Goal: Information Seeking & Learning: Learn about a topic

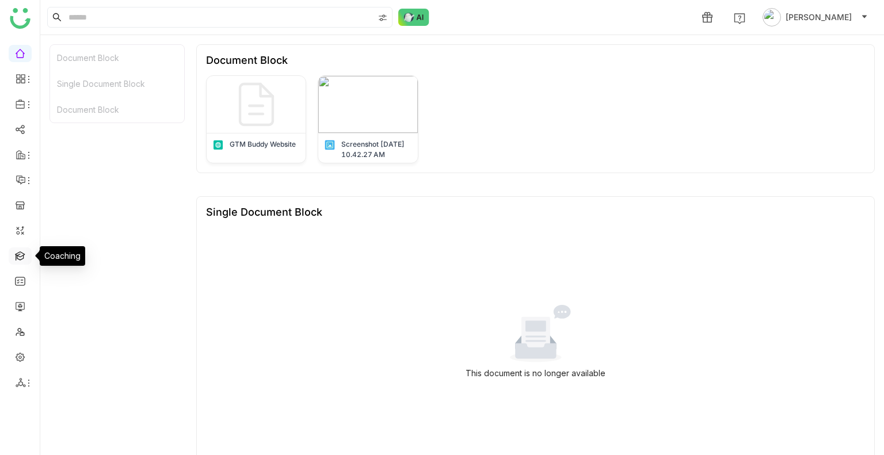
click at [22, 253] on link at bounding box center [20, 255] width 10 height 10
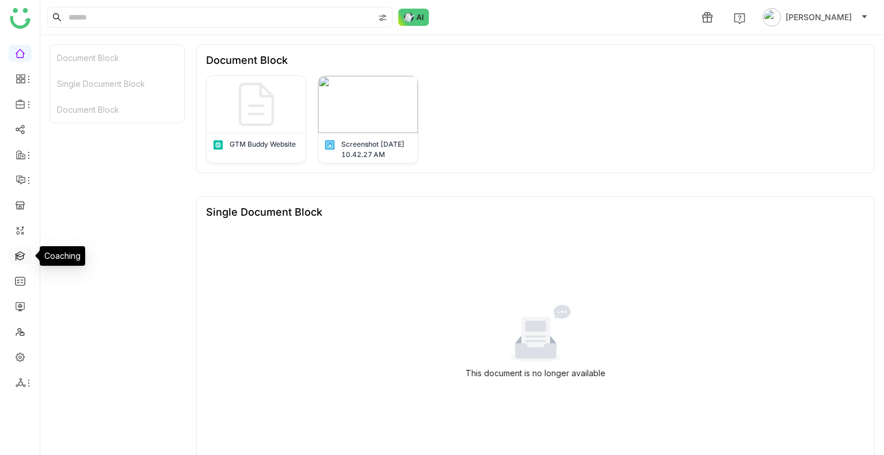
click at [22, 253] on link at bounding box center [20, 255] width 10 height 10
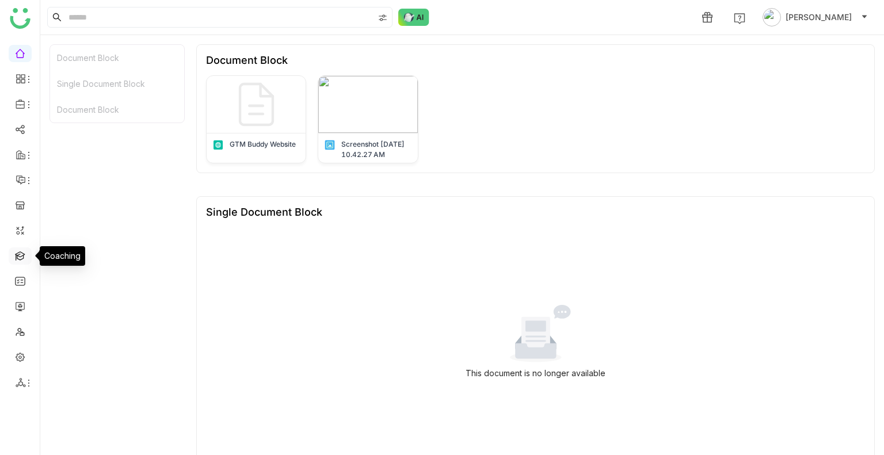
click at [22, 253] on link at bounding box center [20, 255] width 10 height 10
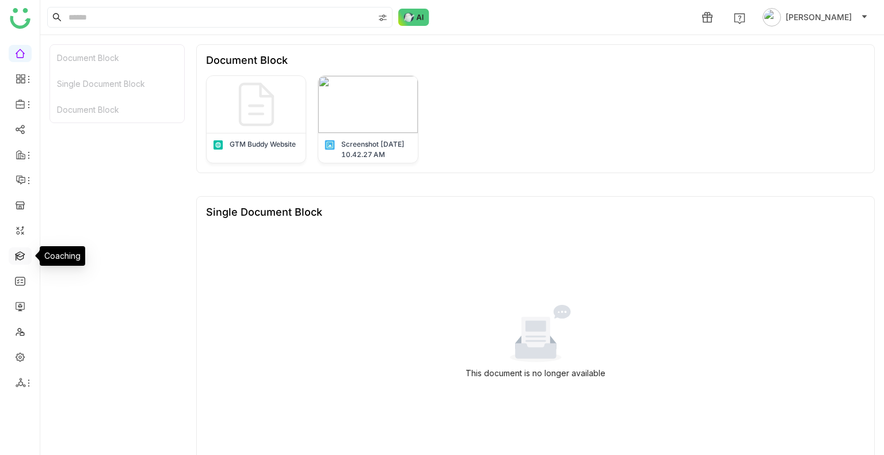
click at [22, 253] on link at bounding box center [20, 255] width 10 height 10
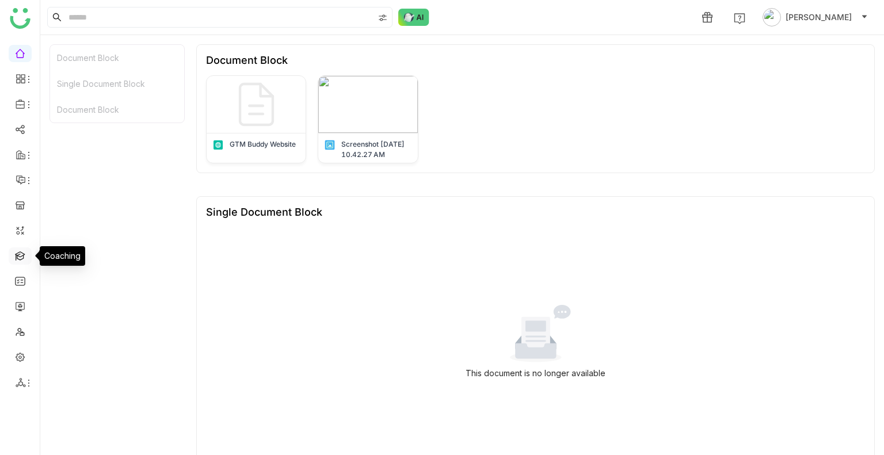
click at [22, 253] on link at bounding box center [20, 255] width 10 height 10
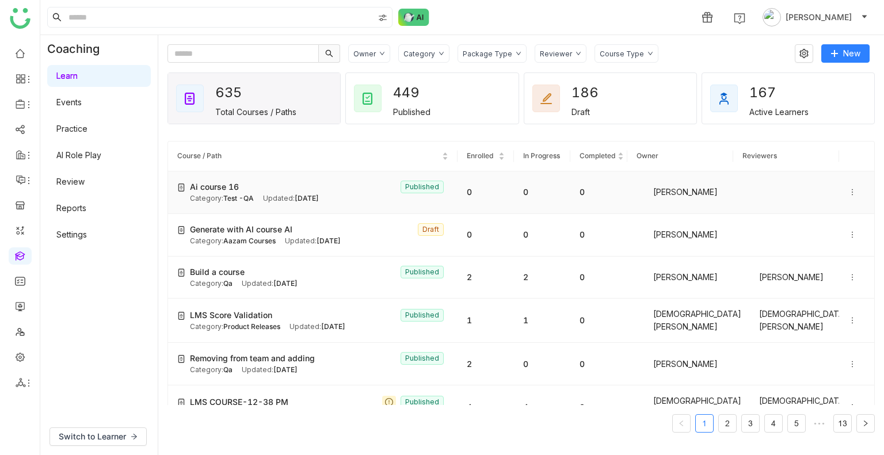
click at [266, 192] on div "Ai course 16 Published" at bounding box center [319, 187] width 258 height 13
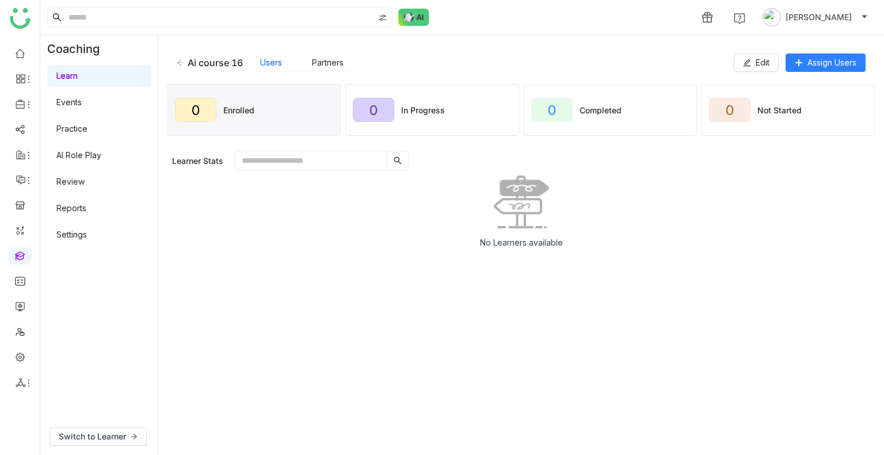
click at [178, 68] on div "Ai course 16 Users Partners" at bounding box center [455, 62] width 557 height 17
click at [179, 65] on icon at bounding box center [181, 63] width 8 height 8
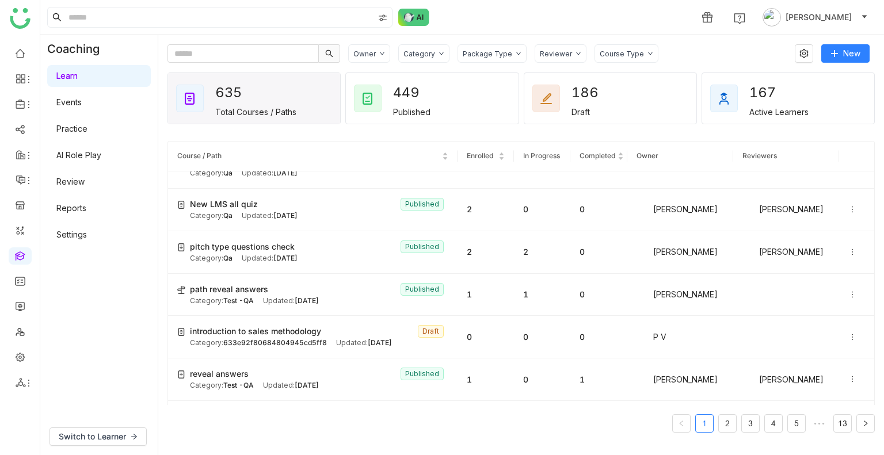
scroll to position [327, 0]
click at [263, 295] on div "Updated: [DATE]" at bounding box center [291, 300] width 56 height 11
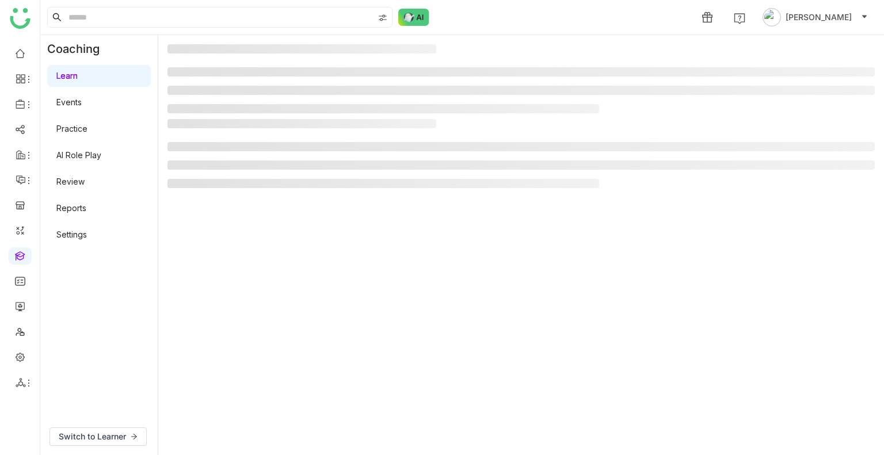
click at [255, 287] on gtmb-manage-path-detail-wrapper at bounding box center [520, 245] width 707 height 402
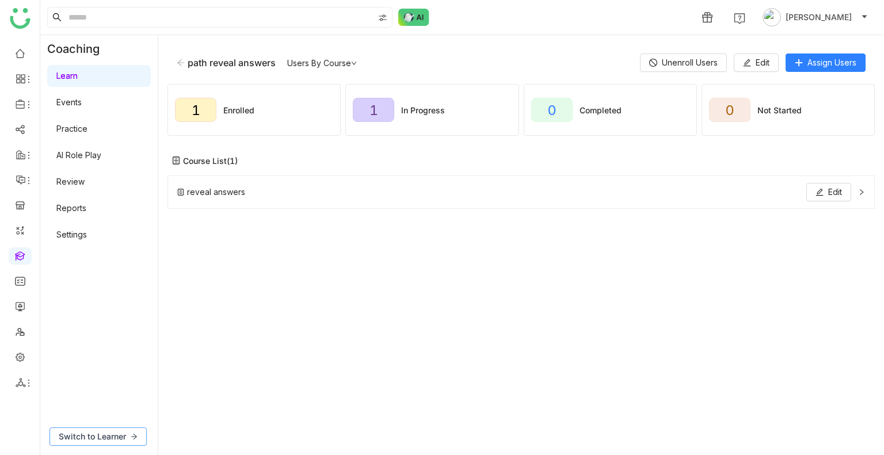
click at [109, 434] on span "Switch to Learner" at bounding box center [92, 436] width 67 height 13
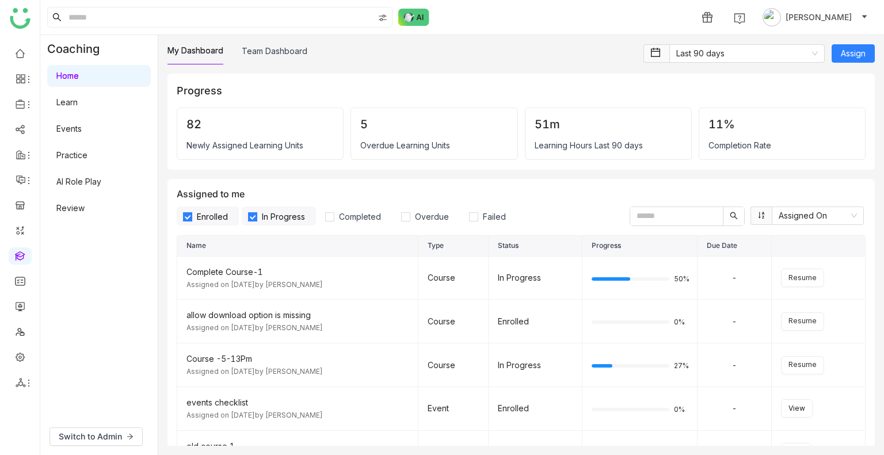
click at [78, 97] on link "Learn" at bounding box center [66, 102] width 21 height 10
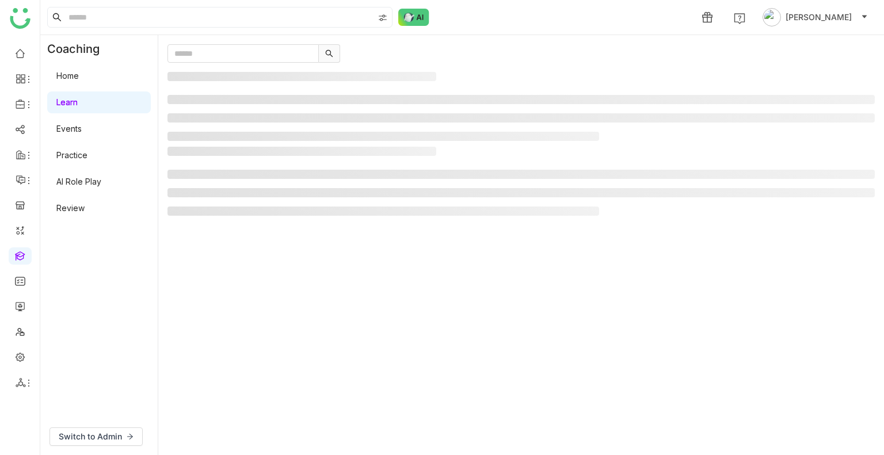
click at [78, 97] on link "Learn" at bounding box center [66, 102] width 21 height 10
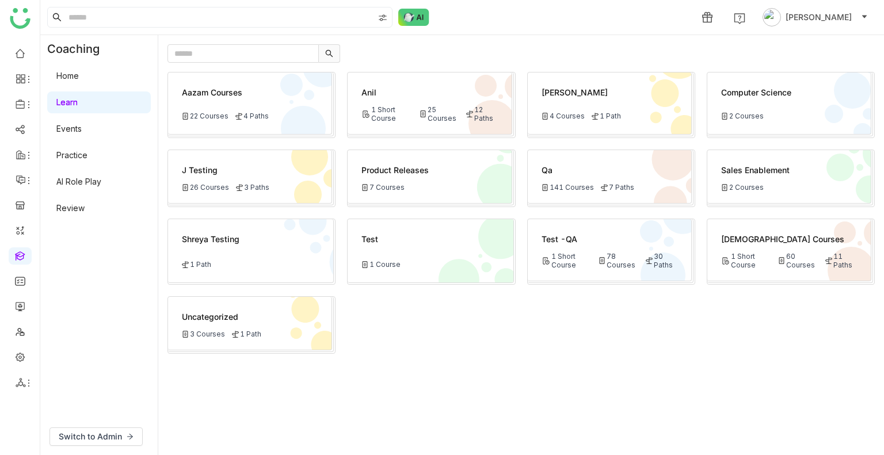
click at [588, 274] on div "Test -QA 1 Short Course 78 Courses 30 Paths" at bounding box center [610, 250] width 164 height 62
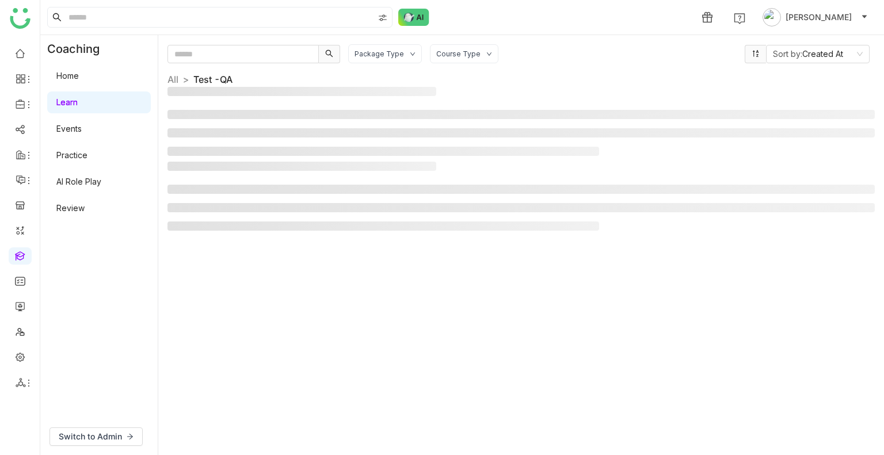
click at [588, 274] on div "Package Type Course Type Sort by: Created At All > Test -QA >" at bounding box center [520, 245] width 707 height 402
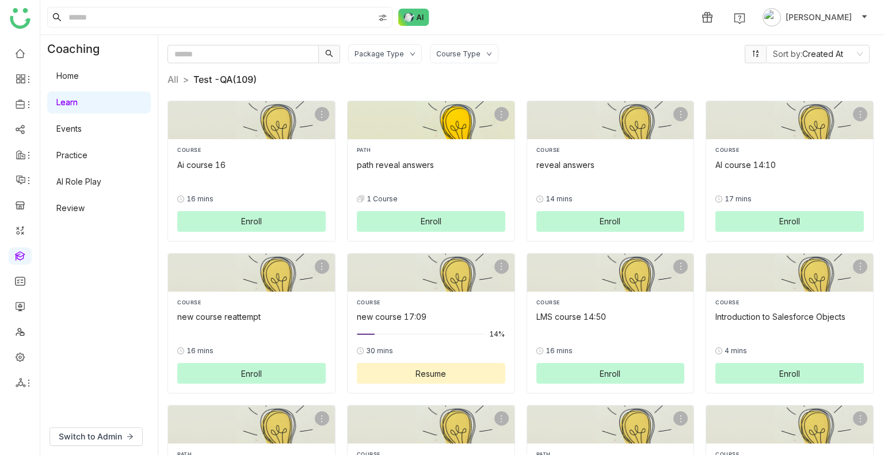
click at [425, 219] on span "Enroll" at bounding box center [431, 221] width 21 height 12
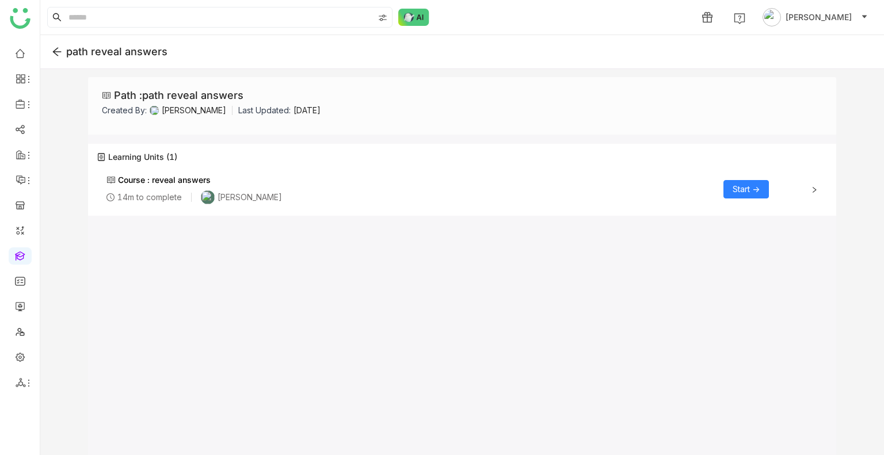
click at [813, 202] on div "Course : reveal answers 14m to complete [PERSON_NAME] Start ->" at bounding box center [461, 190] width 729 height 46
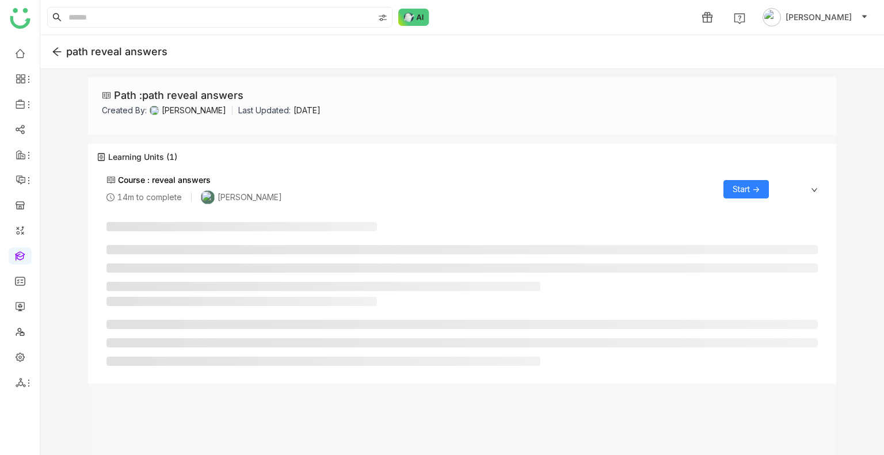
click at [740, 192] on span "Start ->" at bounding box center [745, 189] width 27 height 13
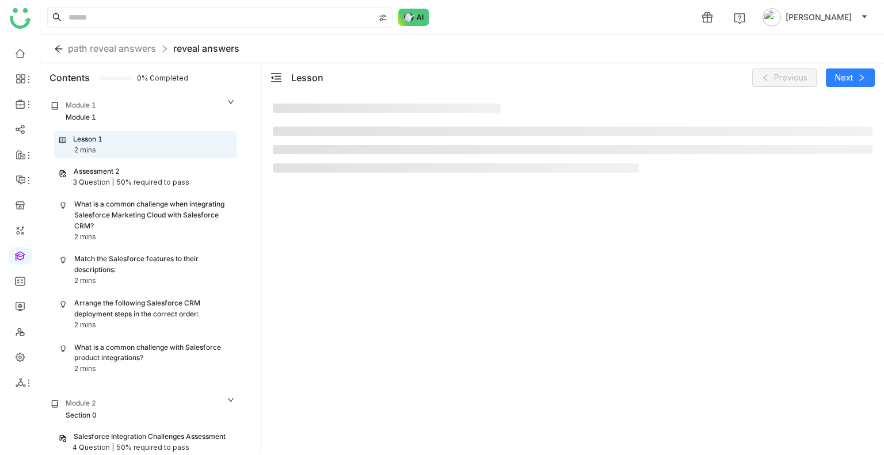
scroll to position [12, 0]
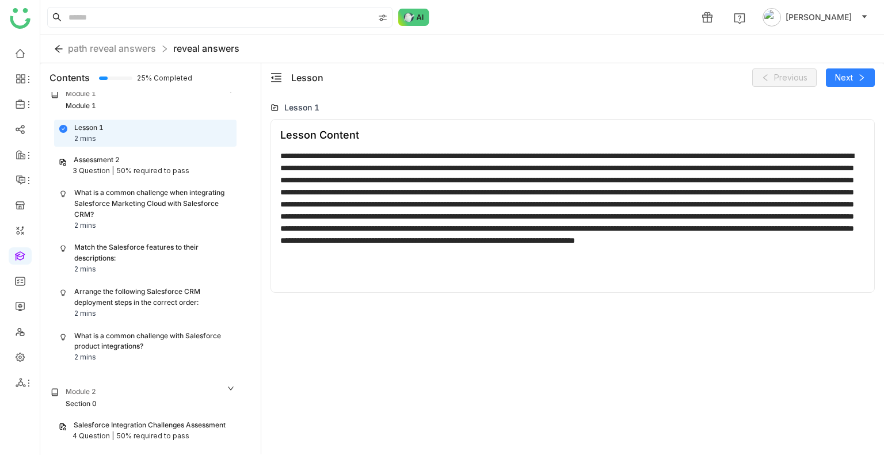
click at [115, 207] on div "What is a common challenge when integrating Salesforce Marketing Cloud with Sal…" at bounding box center [152, 204] width 157 height 33
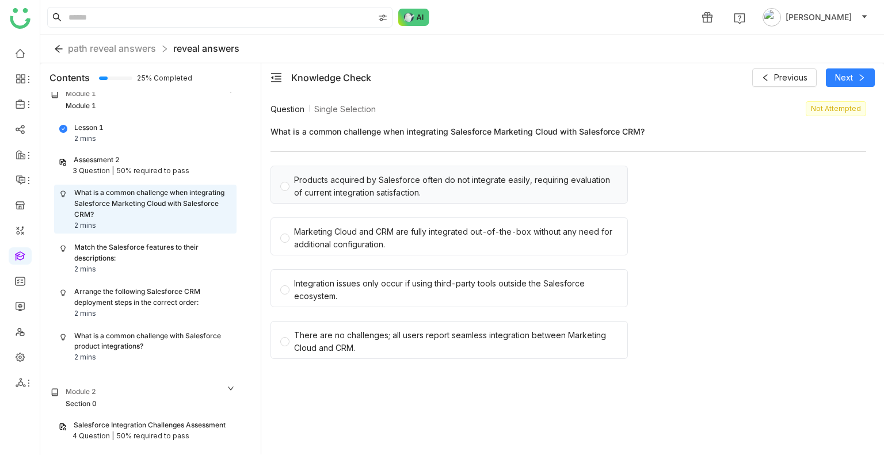
click at [506, 193] on div "Products acquired by Salesforce often do not integrate easily, requiring evalua…" at bounding box center [456, 186] width 324 height 25
click at [514, 227] on div "Marketing Cloud and CRM are fully integrated out-of-the-box without any need fo…" at bounding box center [456, 237] width 324 height 25
click at [846, 72] on span "Next" at bounding box center [844, 77] width 18 height 13
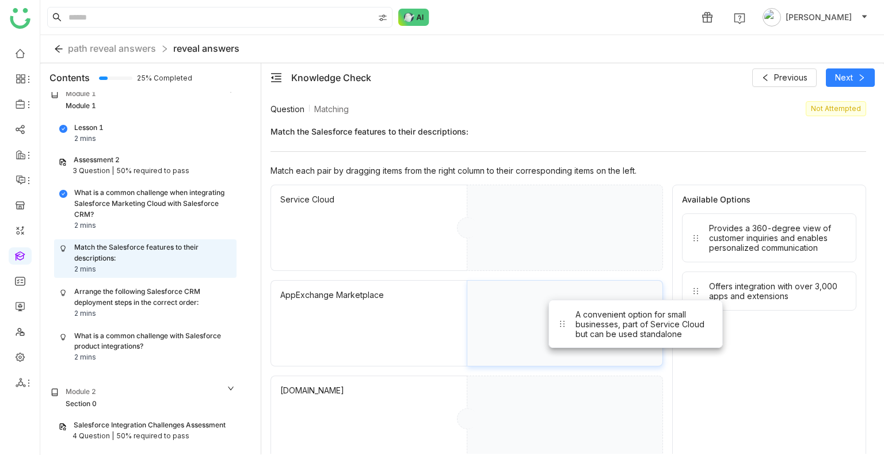
drag, startPoint x: 751, startPoint y: 236, endPoint x: 538, endPoint y: 364, distance: 247.7
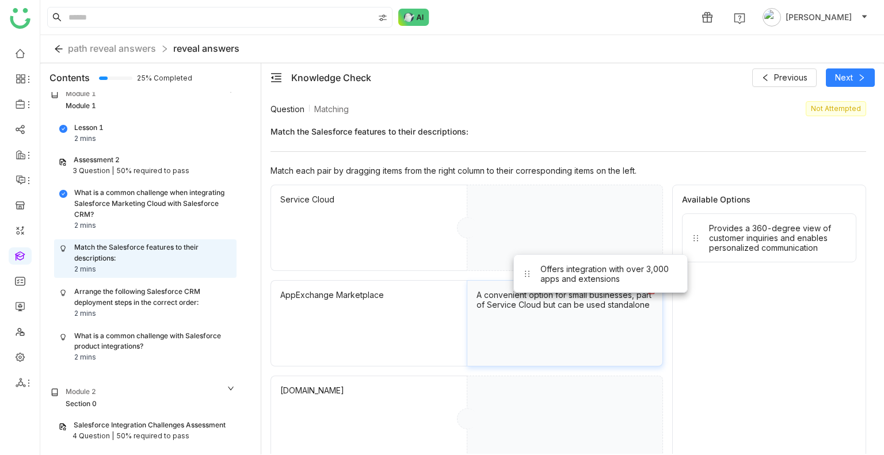
drag, startPoint x: 725, startPoint y: 291, endPoint x: 538, endPoint y: 266, distance: 188.1
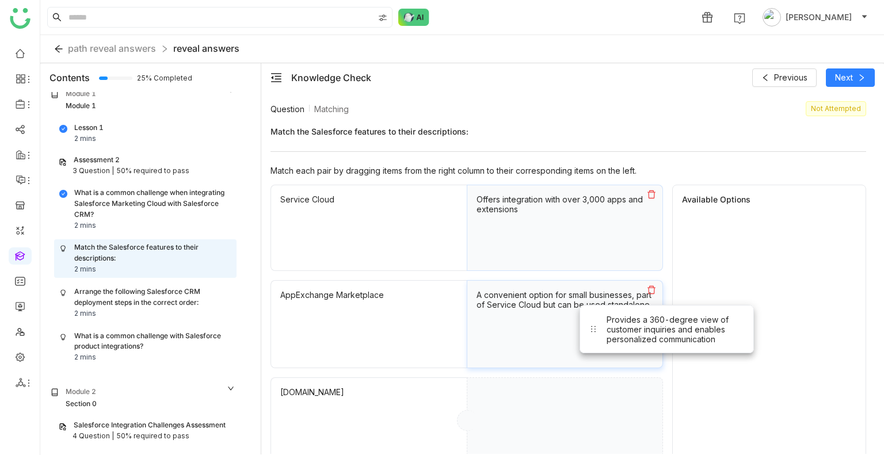
drag, startPoint x: 750, startPoint y: 221, endPoint x: 587, endPoint y: 399, distance: 241.8
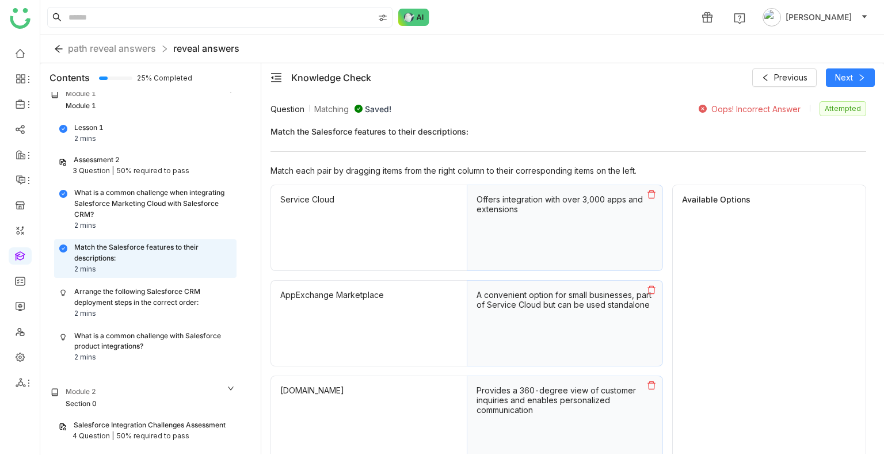
click at [650, 196] on icon at bounding box center [651, 194] width 9 height 9
click at [653, 283] on button at bounding box center [651, 290] width 22 height 18
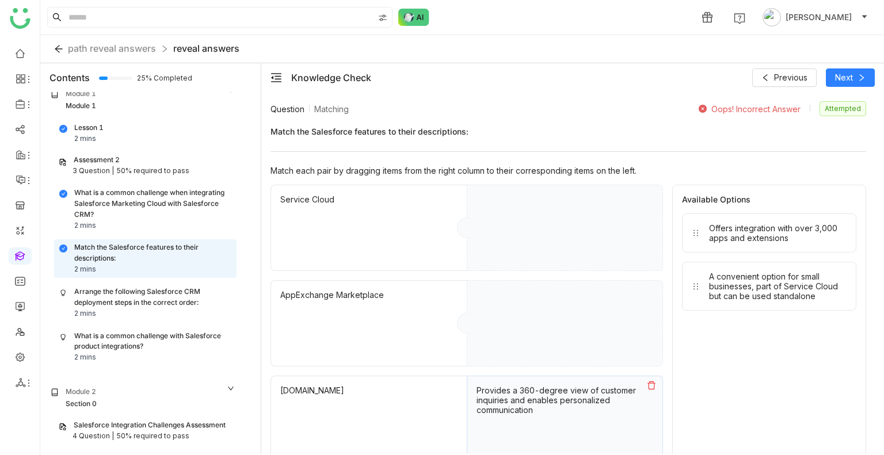
click at [843, 87] on div "Knowledge Check Previous Next" at bounding box center [572, 77] width 622 height 29
click at [836, 78] on span "Next" at bounding box center [844, 77] width 18 height 13
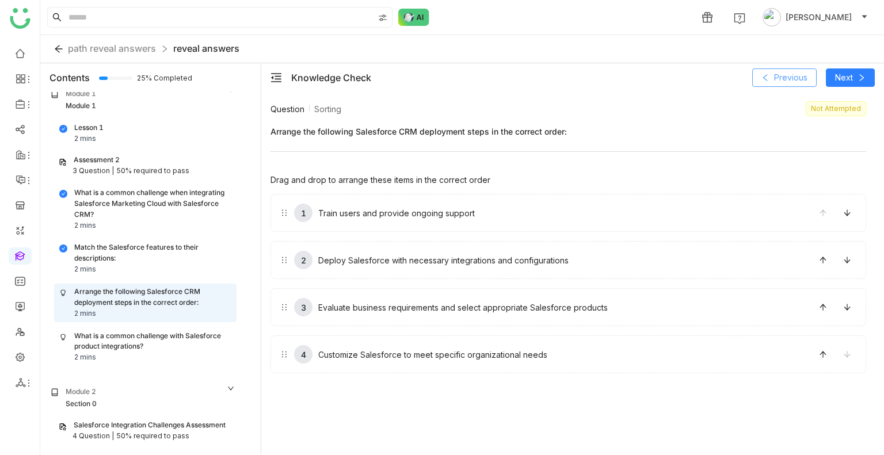
click at [783, 83] on span "Previous" at bounding box center [790, 77] width 33 height 13
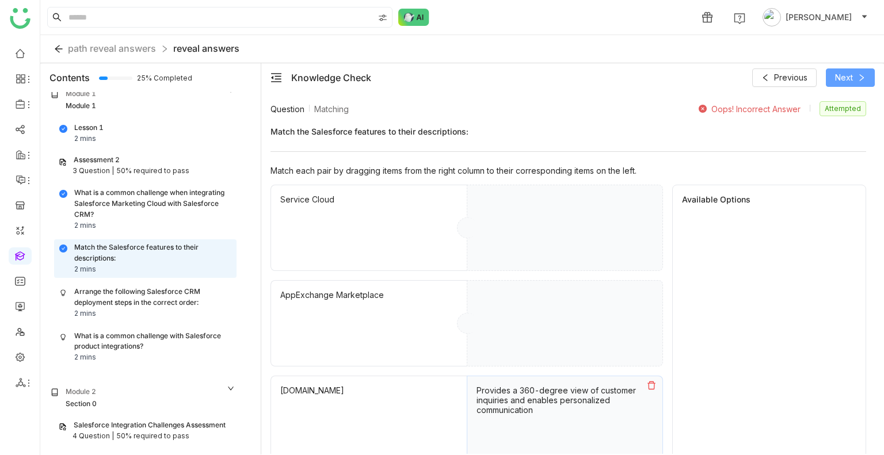
click at [839, 84] on button "Next" at bounding box center [849, 77] width 49 height 18
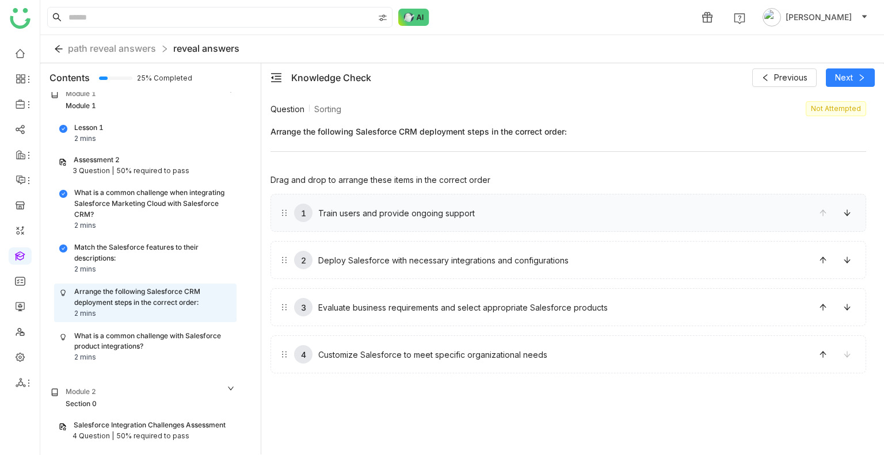
drag, startPoint x: 502, startPoint y: 268, endPoint x: 483, endPoint y: 207, distance: 64.2
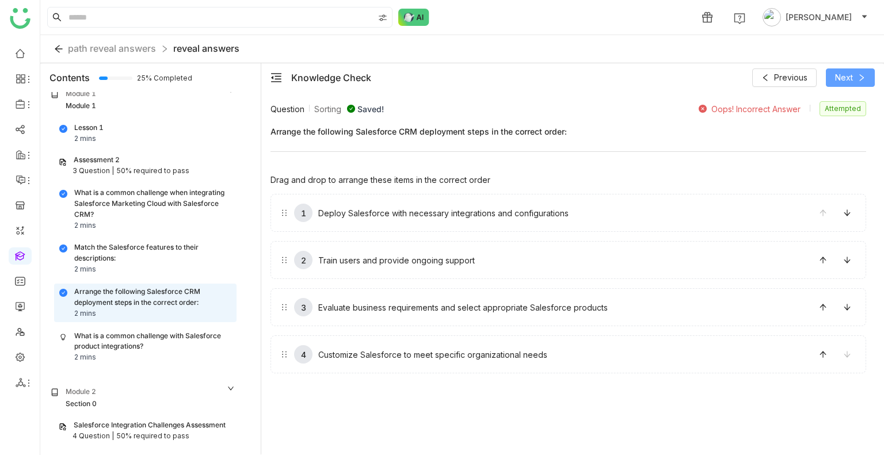
click at [837, 71] on span "Next" at bounding box center [844, 77] width 18 height 13
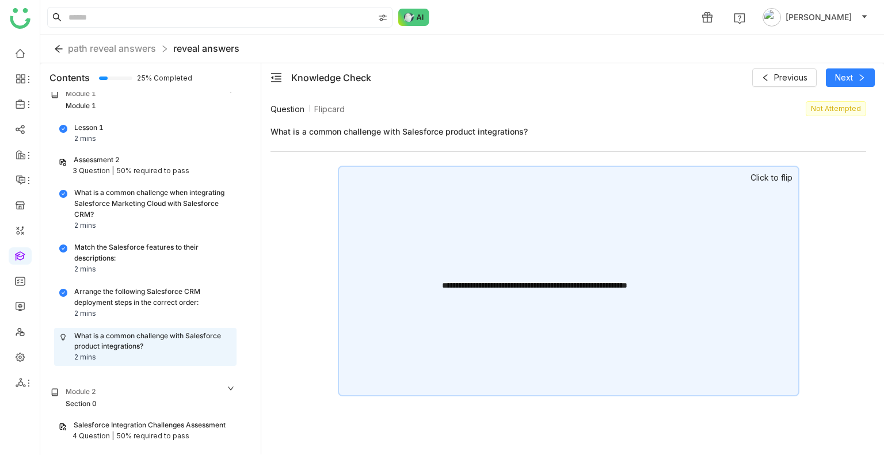
click at [671, 212] on div "**********" at bounding box center [568, 281] width 461 height 231
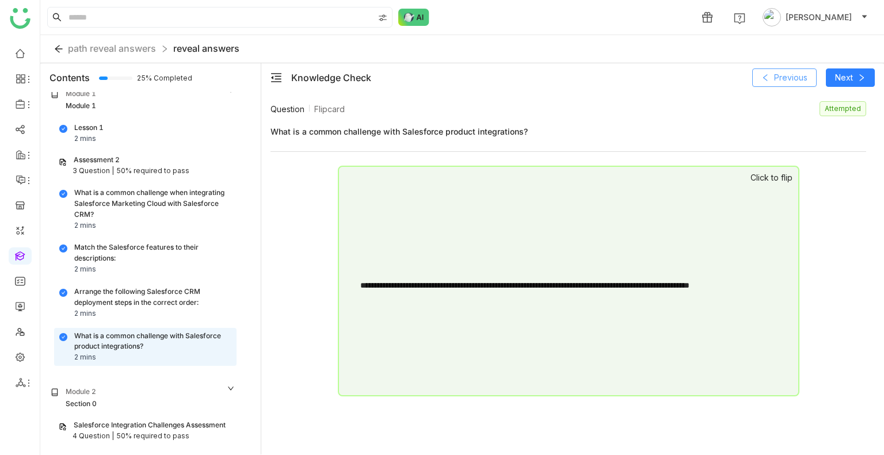
click at [773, 82] on button "Previous" at bounding box center [784, 77] width 64 height 18
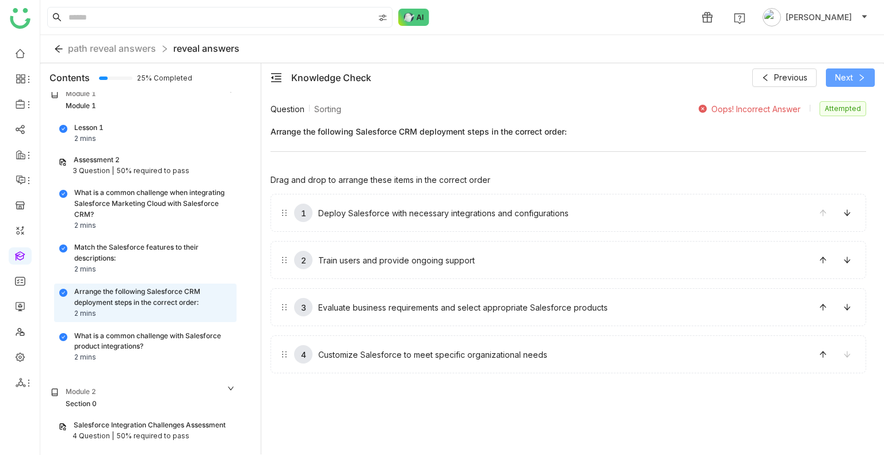
click at [853, 80] on button "Next" at bounding box center [849, 77] width 49 height 18
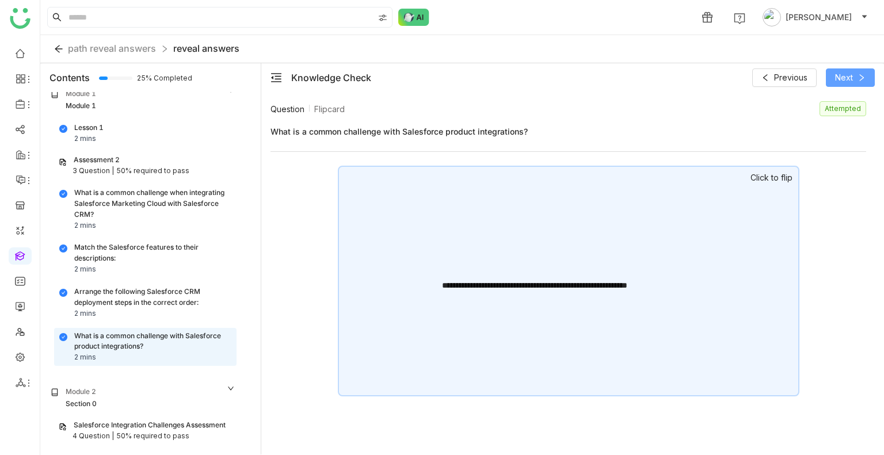
click at [853, 80] on button "Next" at bounding box center [849, 77] width 49 height 18
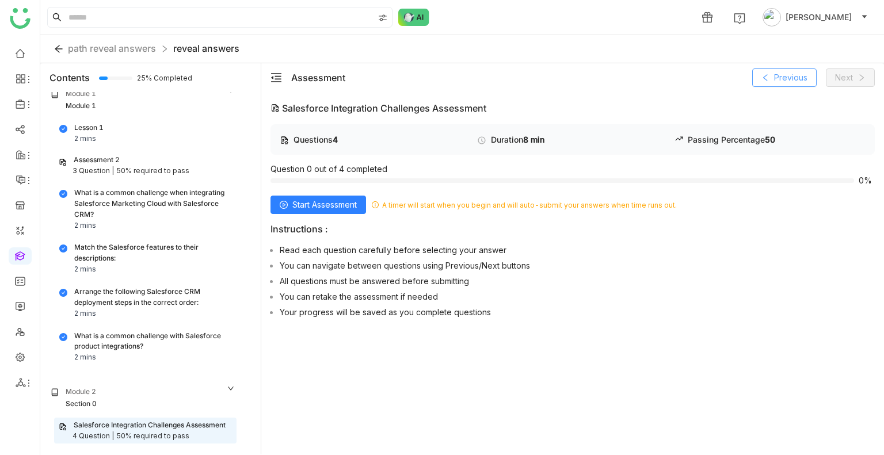
click at [780, 82] on span "Previous" at bounding box center [790, 77] width 33 height 13
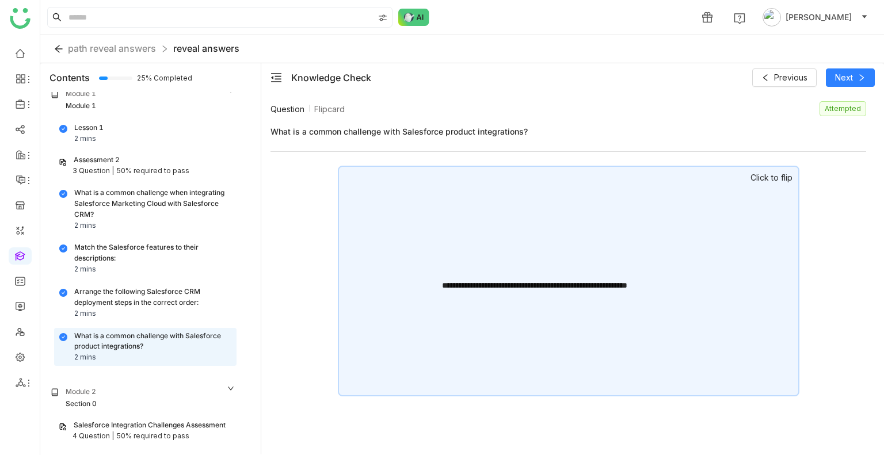
click at [640, 244] on div "**********" at bounding box center [568, 281] width 461 height 231
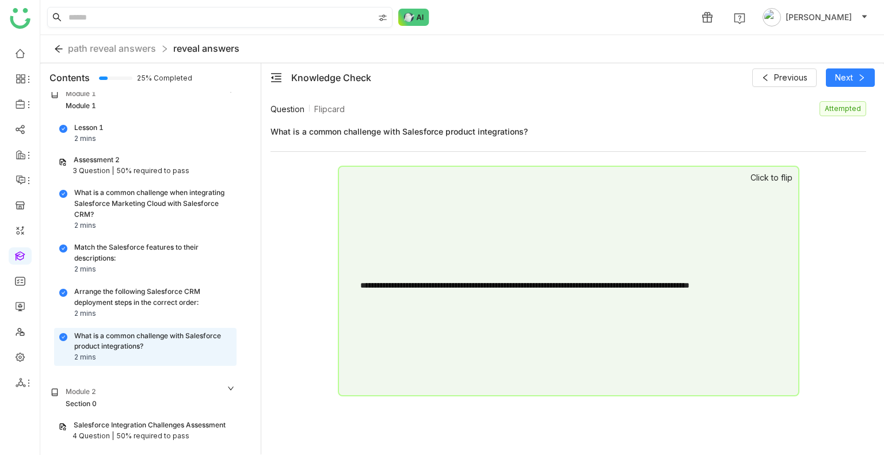
click at [249, 17] on input at bounding box center [219, 17] width 307 height 20
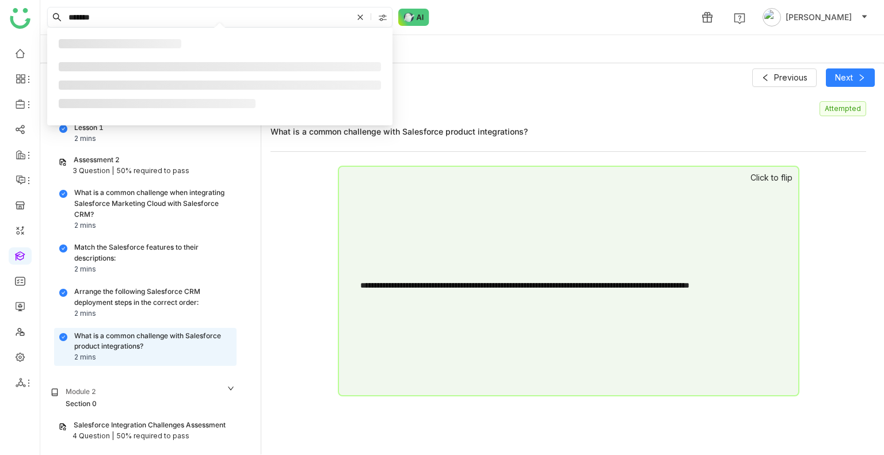
type input "*******"
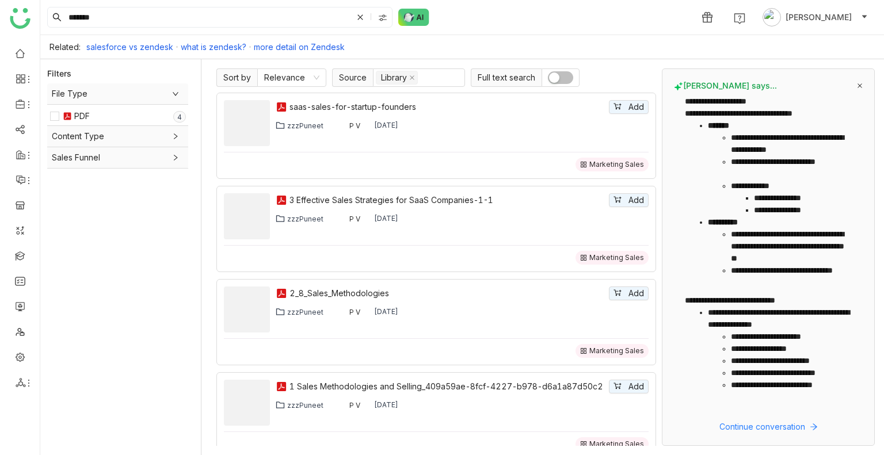
scroll to position [12, 0]
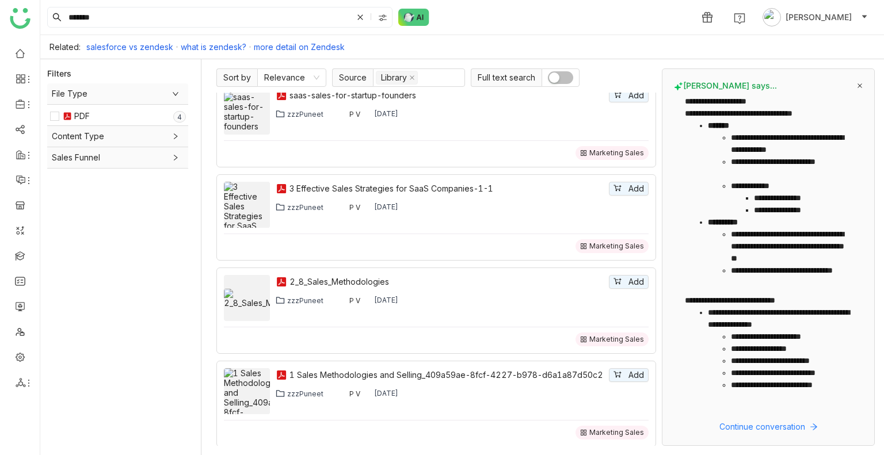
click at [173, 136] on icon at bounding box center [175, 136] width 7 height 7
click at [174, 175] on icon at bounding box center [175, 178] width 7 height 7
click at [232, 29] on div "******* 1 [PERSON_NAME]" at bounding box center [461, 17] width 843 height 35
click at [224, 23] on input "*******" at bounding box center [209, 17] width 286 height 20
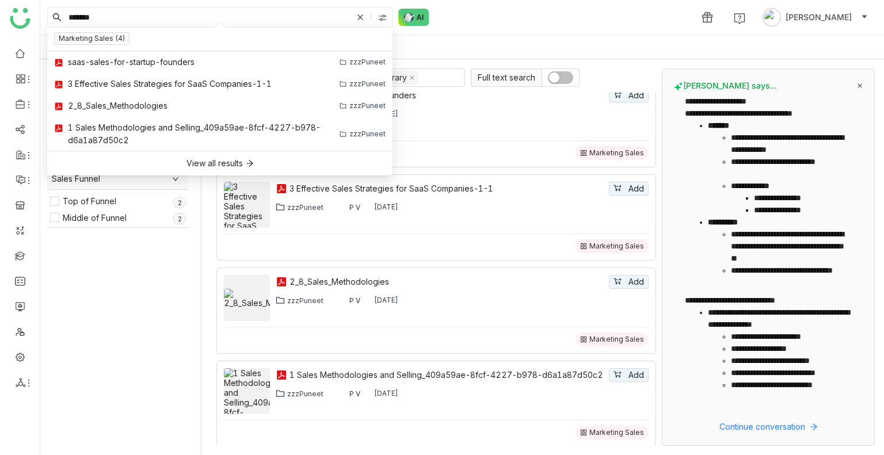
click at [224, 23] on input "*******" at bounding box center [209, 17] width 286 height 20
type input "****"
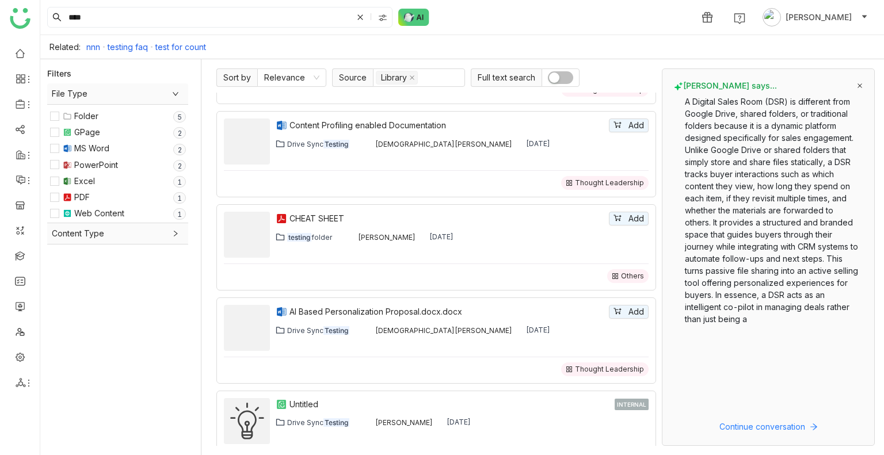
scroll to position [941, 0]
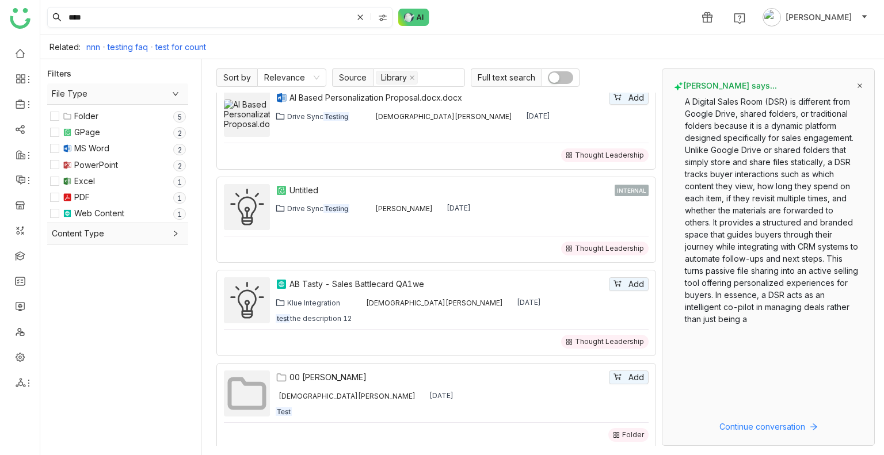
click at [359, 19] on span at bounding box center [372, 17] width 37 height 20
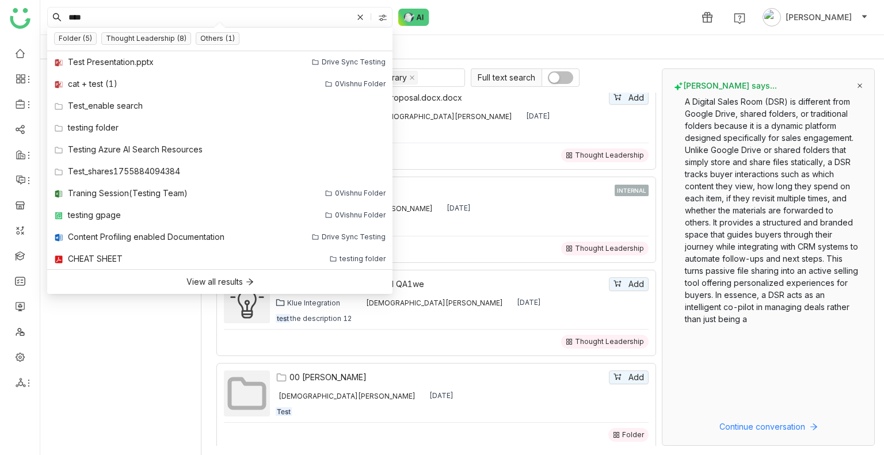
click at [469, 21] on div "**** 1 [PERSON_NAME]" at bounding box center [461, 17] width 843 height 35
